Goal: Task Accomplishment & Management: Use online tool/utility

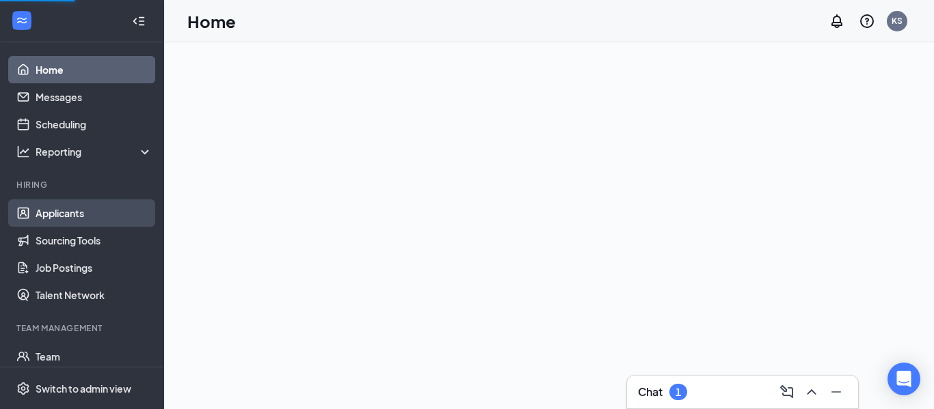
click at [71, 211] on link "Applicants" at bounding box center [94, 213] width 117 height 27
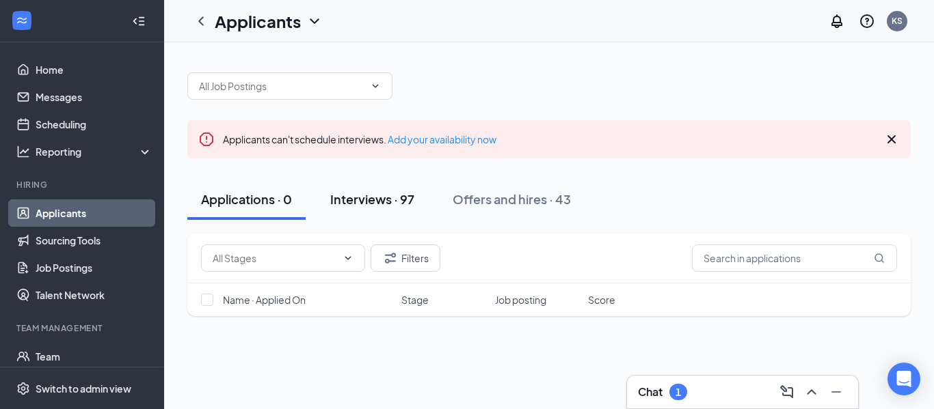
click at [374, 206] on div "Interviews · 97" at bounding box center [372, 199] width 84 height 17
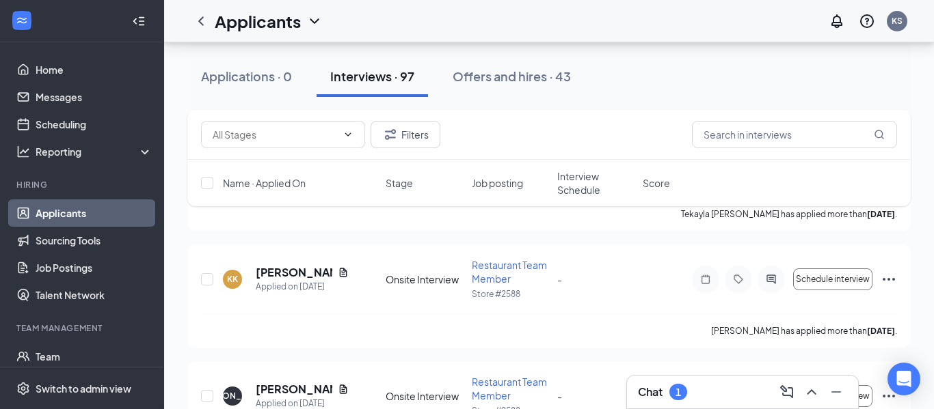
scroll to position [789, 0]
click at [340, 273] on icon "Document" at bounding box center [344, 271] width 8 height 9
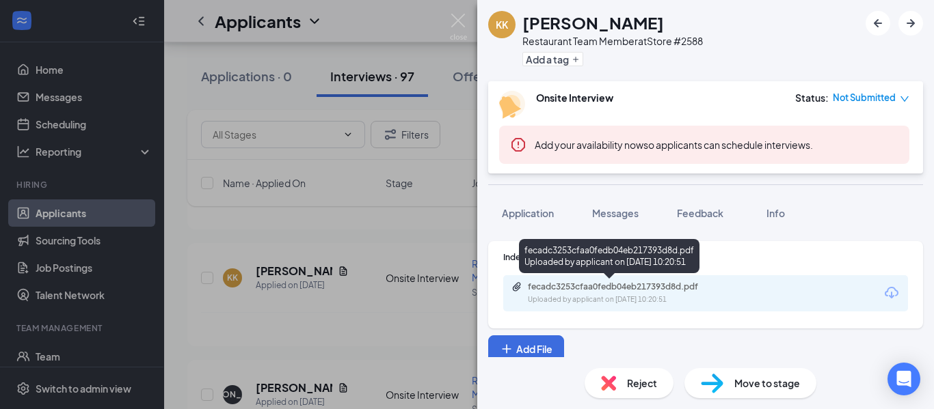
click at [602, 291] on div "fecadc3253cfaa0fedb04eb217393d8d.pdf" at bounding box center [623, 287] width 191 height 11
